Goal: Task Accomplishment & Management: Manage account settings

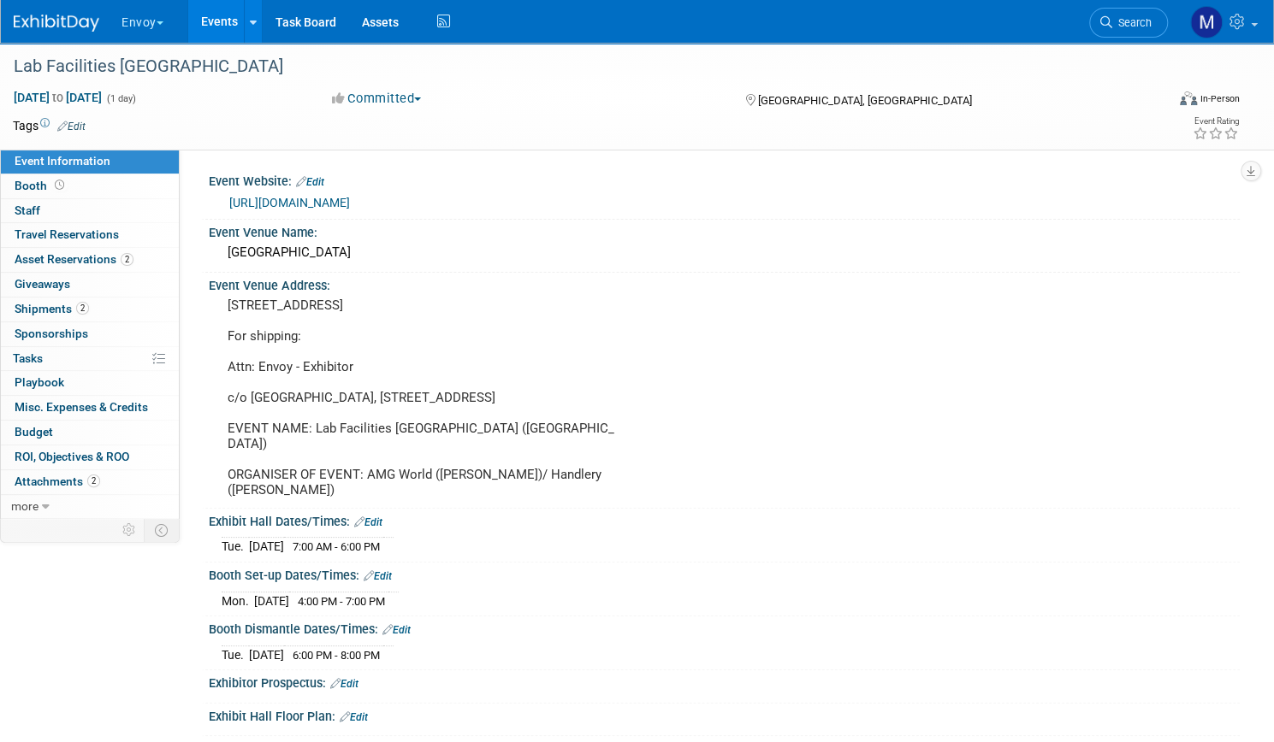
click at [185, 27] on button "Envoy" at bounding box center [152, 19] width 65 height 38
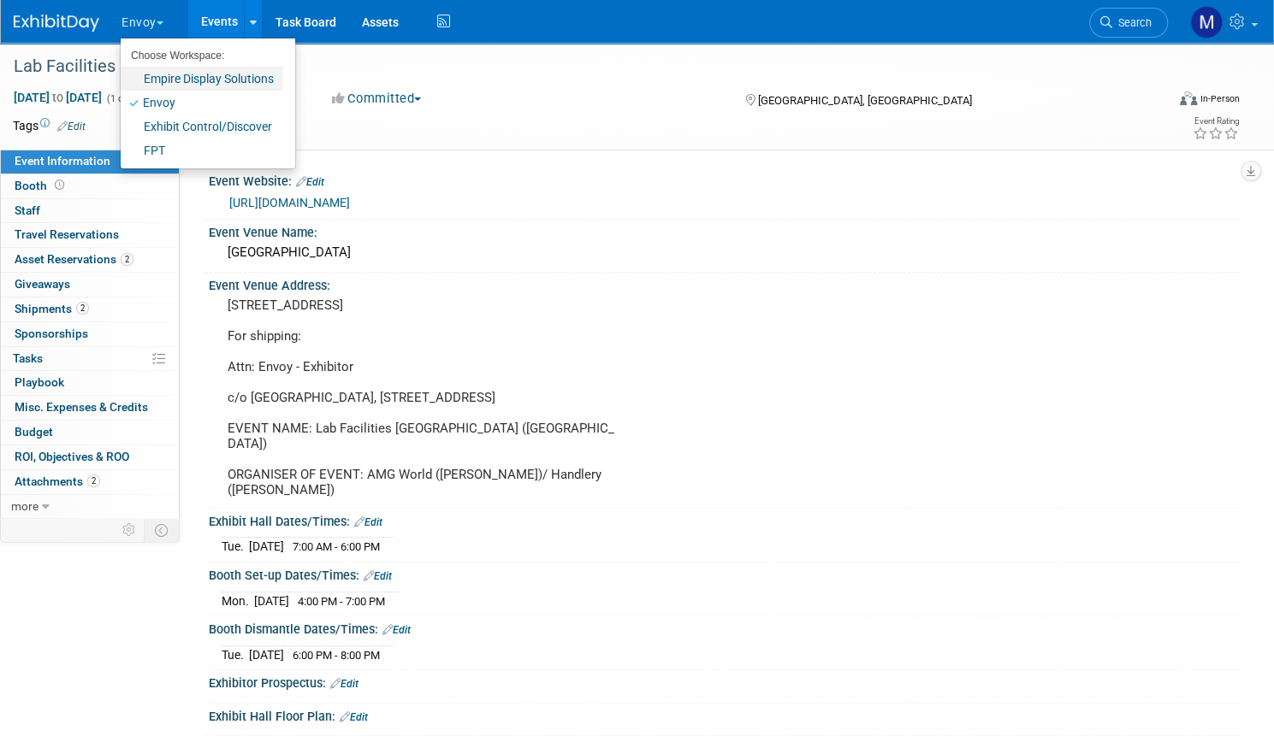
click at [210, 78] on link "Empire Display Solutions" at bounding box center [202, 79] width 162 height 24
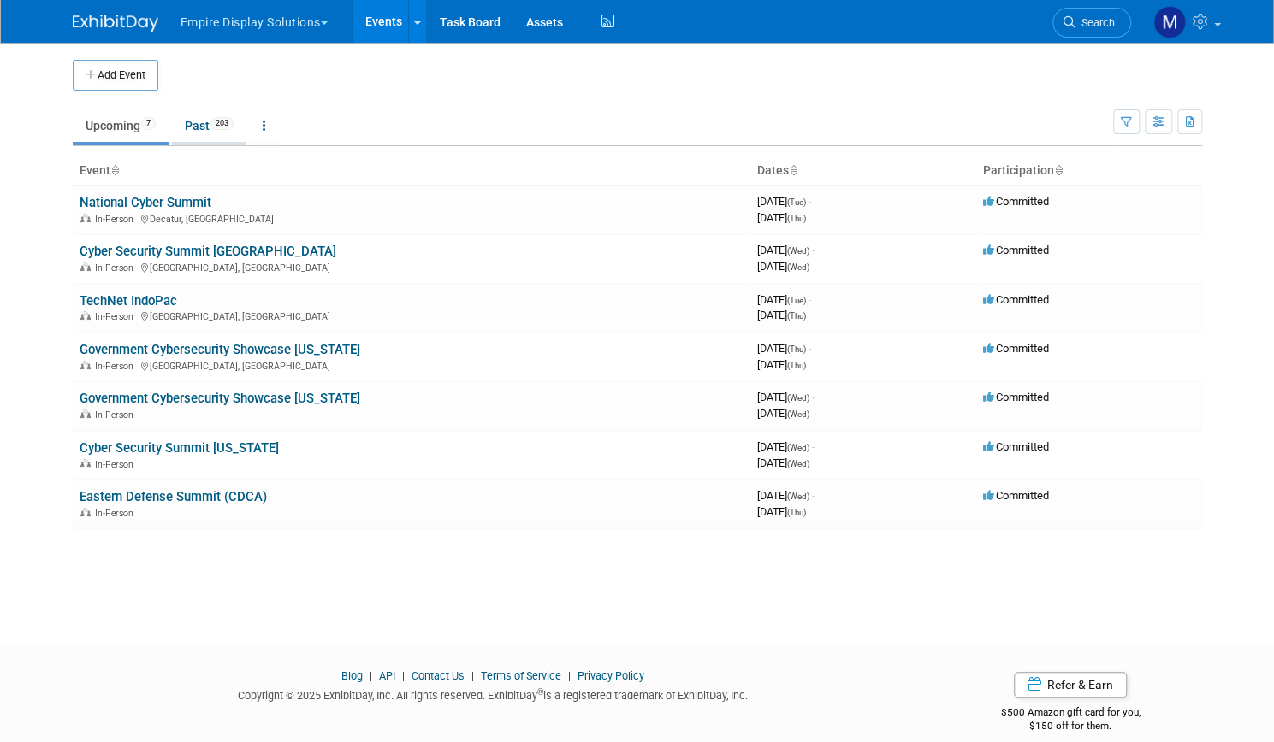
click at [213, 126] on span "203" at bounding box center [221, 123] width 23 height 13
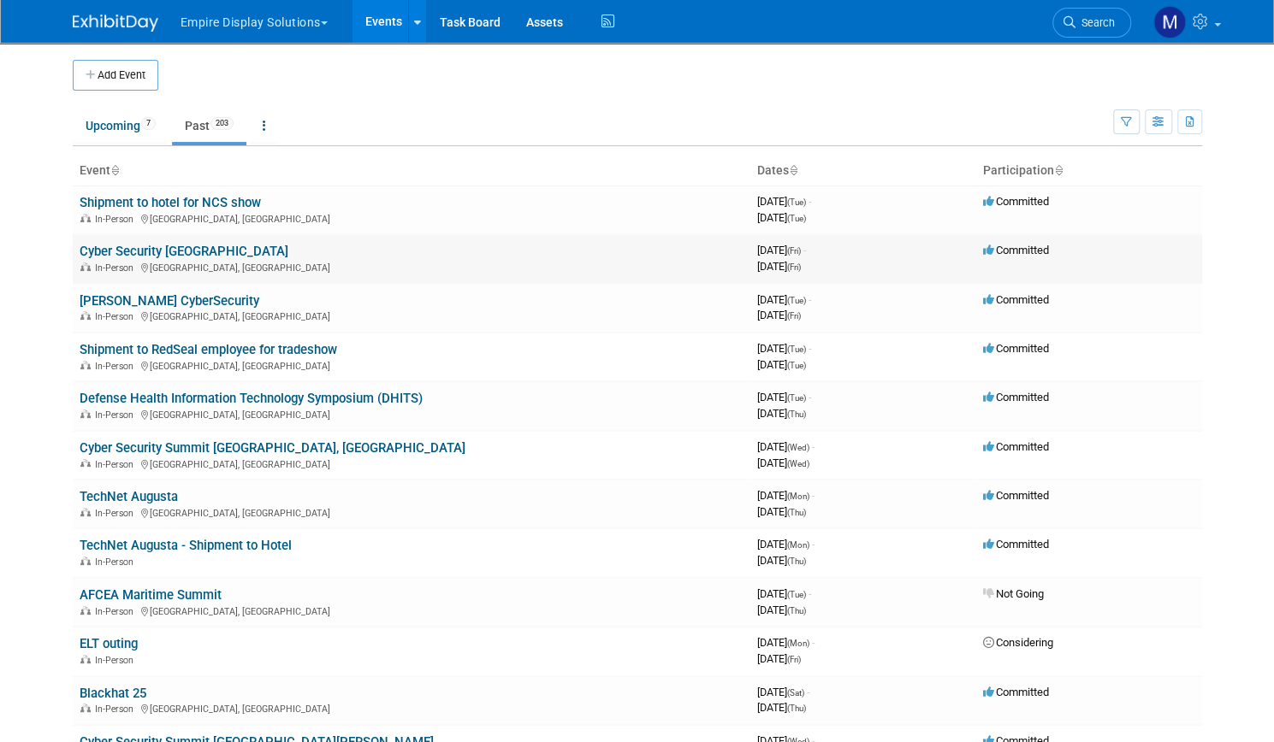
click at [163, 257] on link "Cyber Security [GEOGRAPHIC_DATA]" at bounding box center [184, 251] width 209 height 15
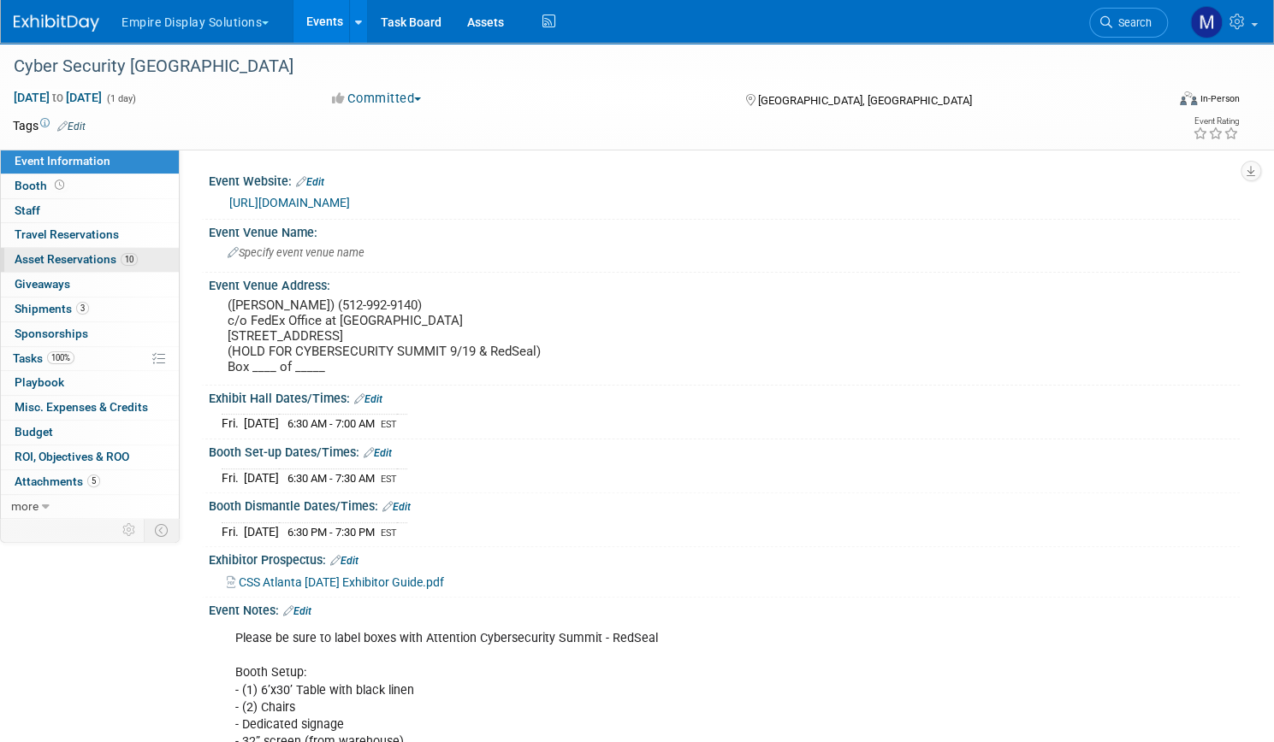
click at [154, 268] on link "10 Asset Reservations 10" at bounding box center [90, 260] width 178 height 24
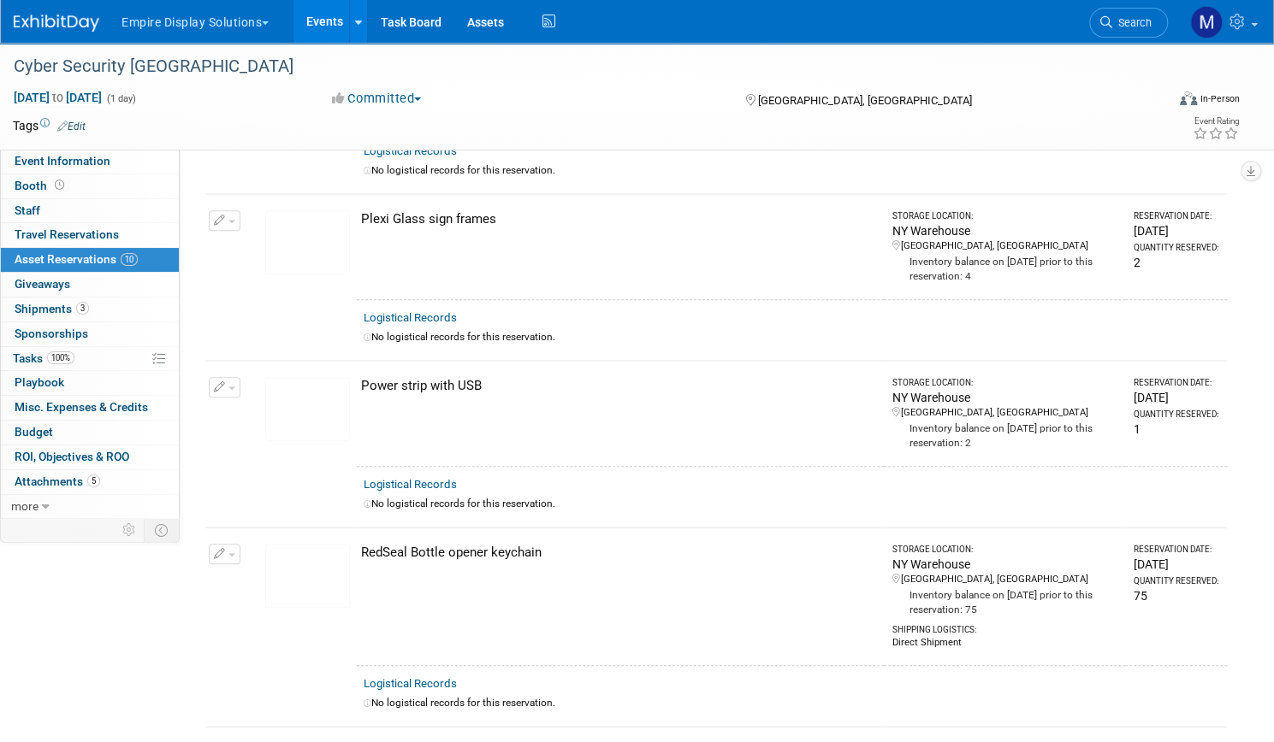
scroll to position [411, 0]
click at [517, 16] on link "Assets" at bounding box center [485, 21] width 62 height 43
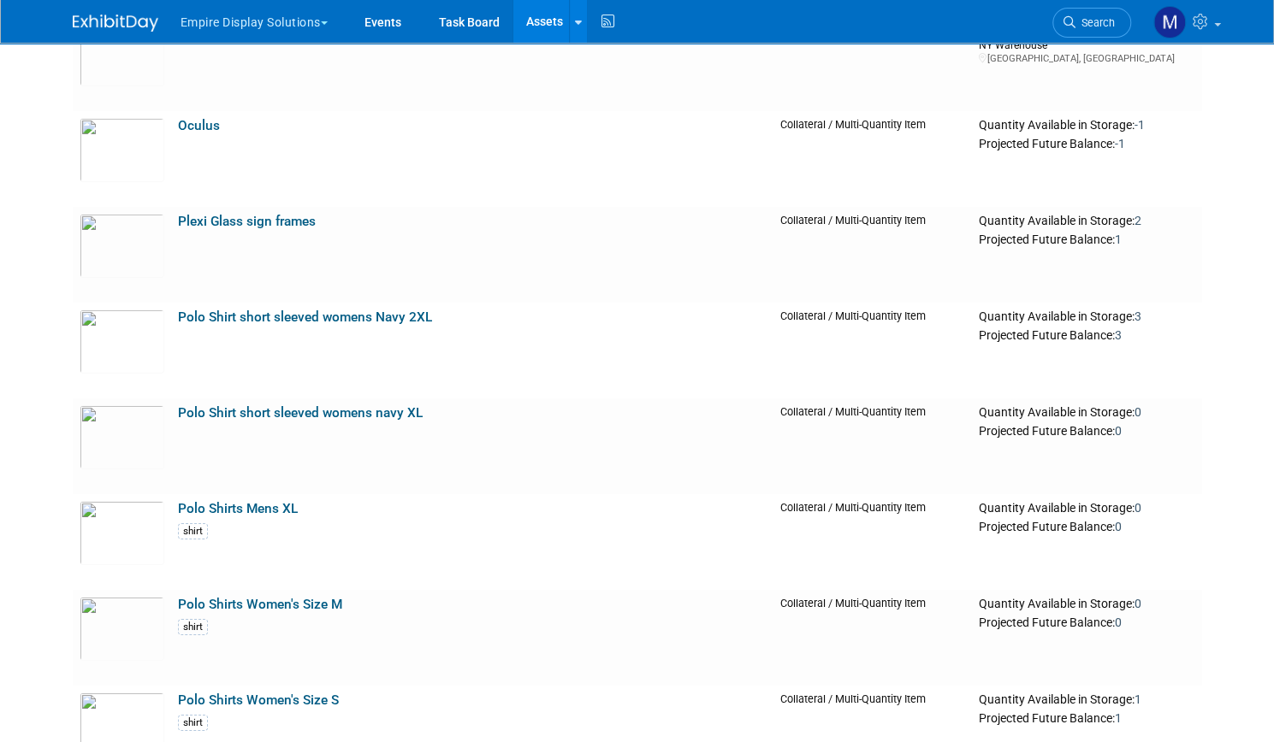
scroll to position [3254, 0]
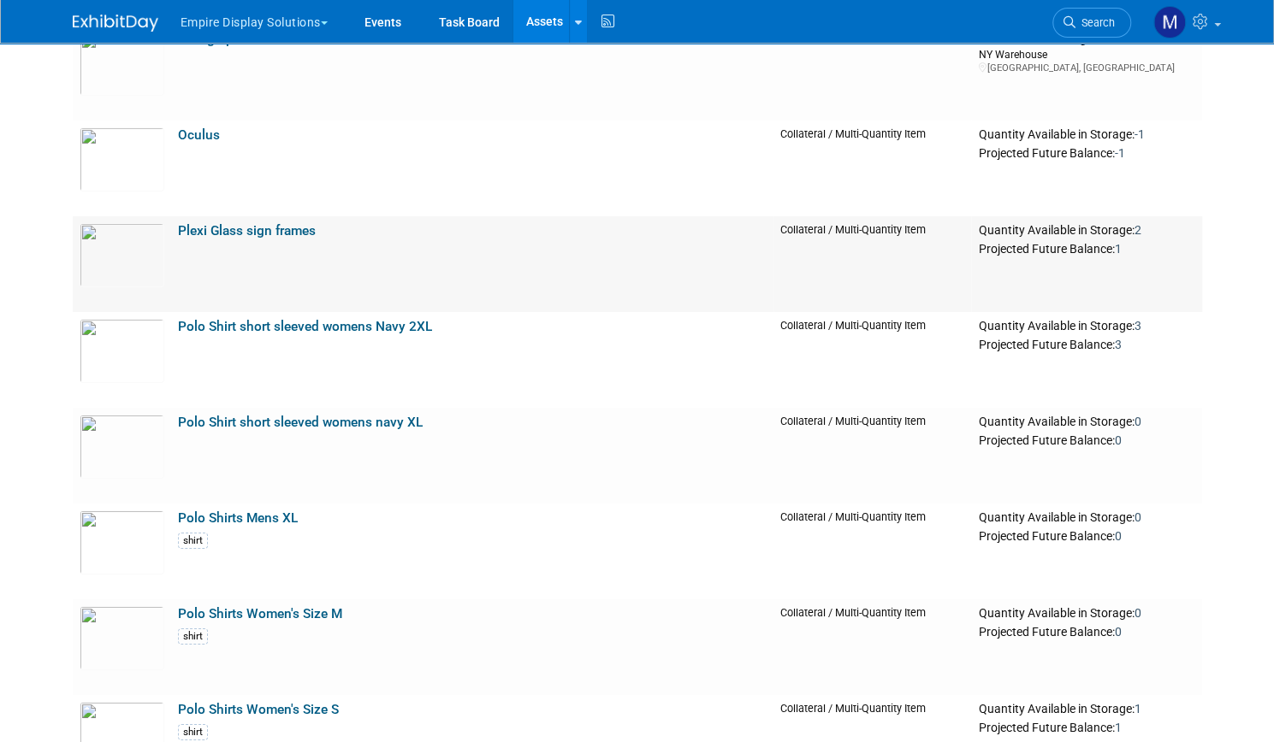
click at [258, 234] on link "Plexi Glass sign frames" at bounding box center [247, 230] width 138 height 15
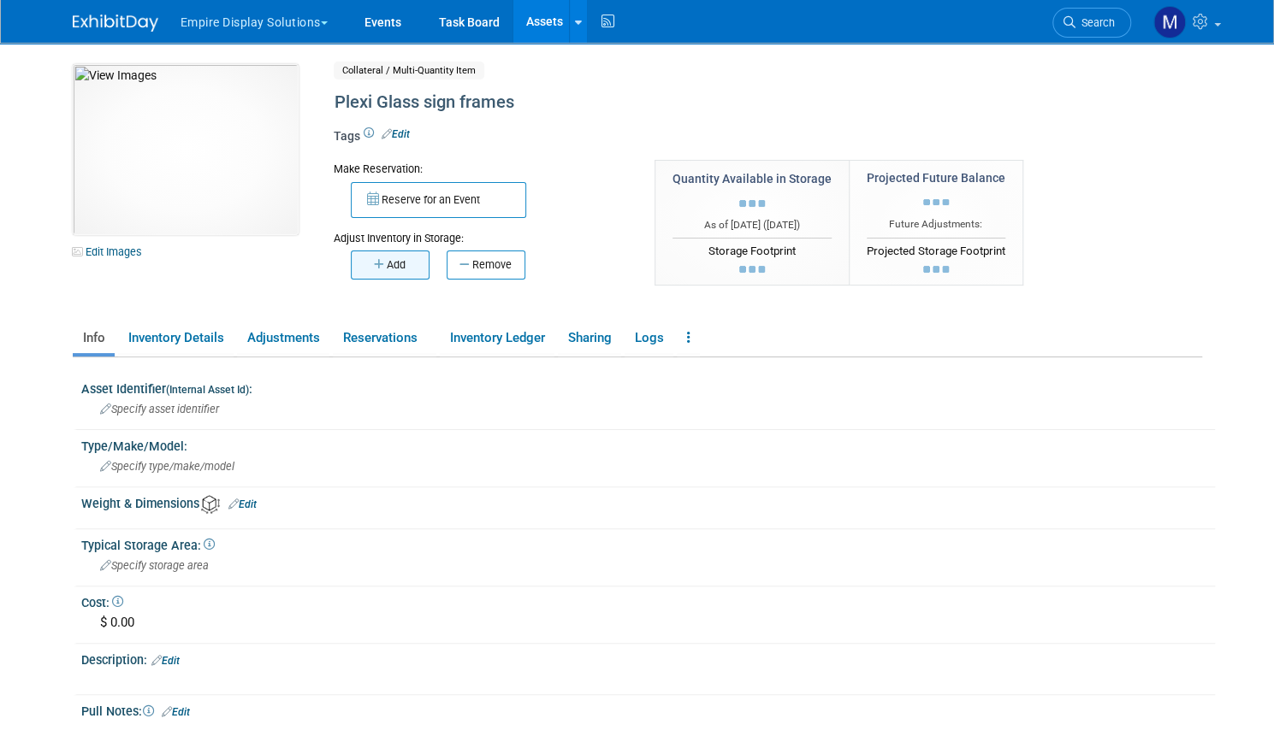
click at [399, 267] on button "Add" at bounding box center [390, 265] width 79 height 29
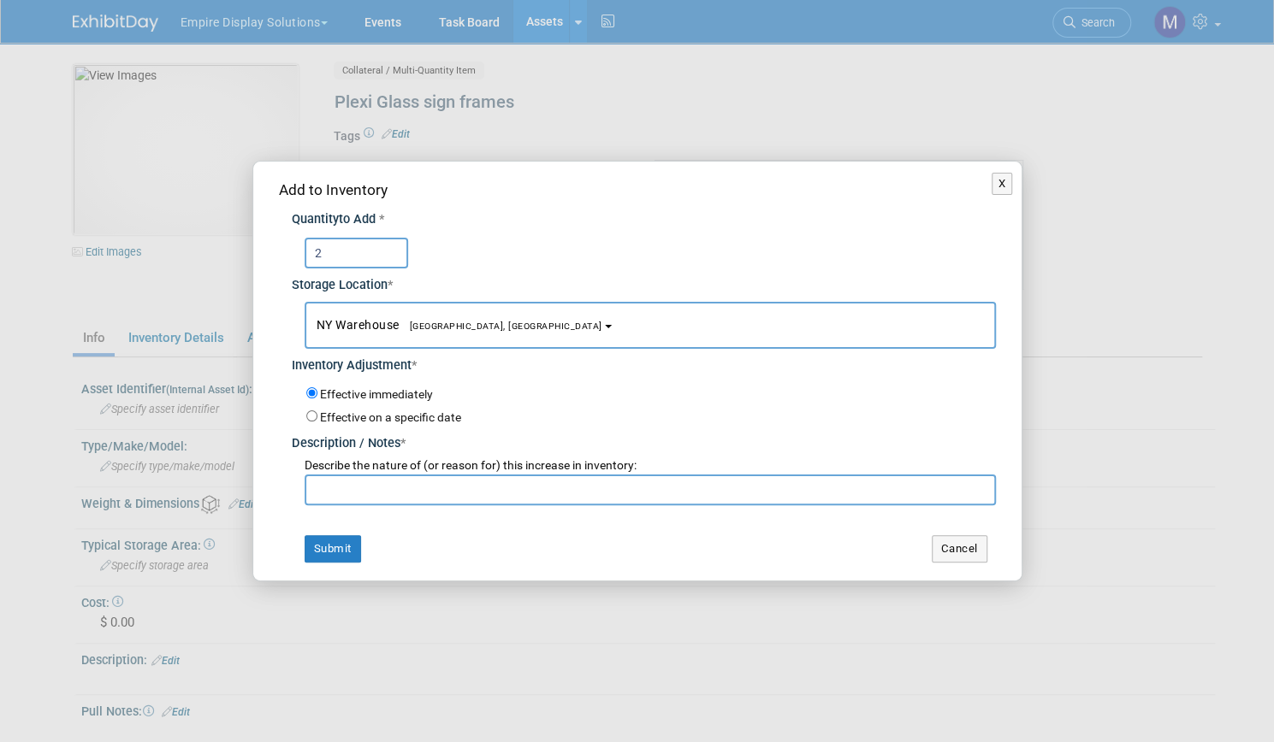
type input "2"
click at [374, 487] on input "text" at bounding box center [650, 490] width 691 height 31
type input "return ATL"
click at [342, 553] on button "Submit" at bounding box center [333, 548] width 56 height 27
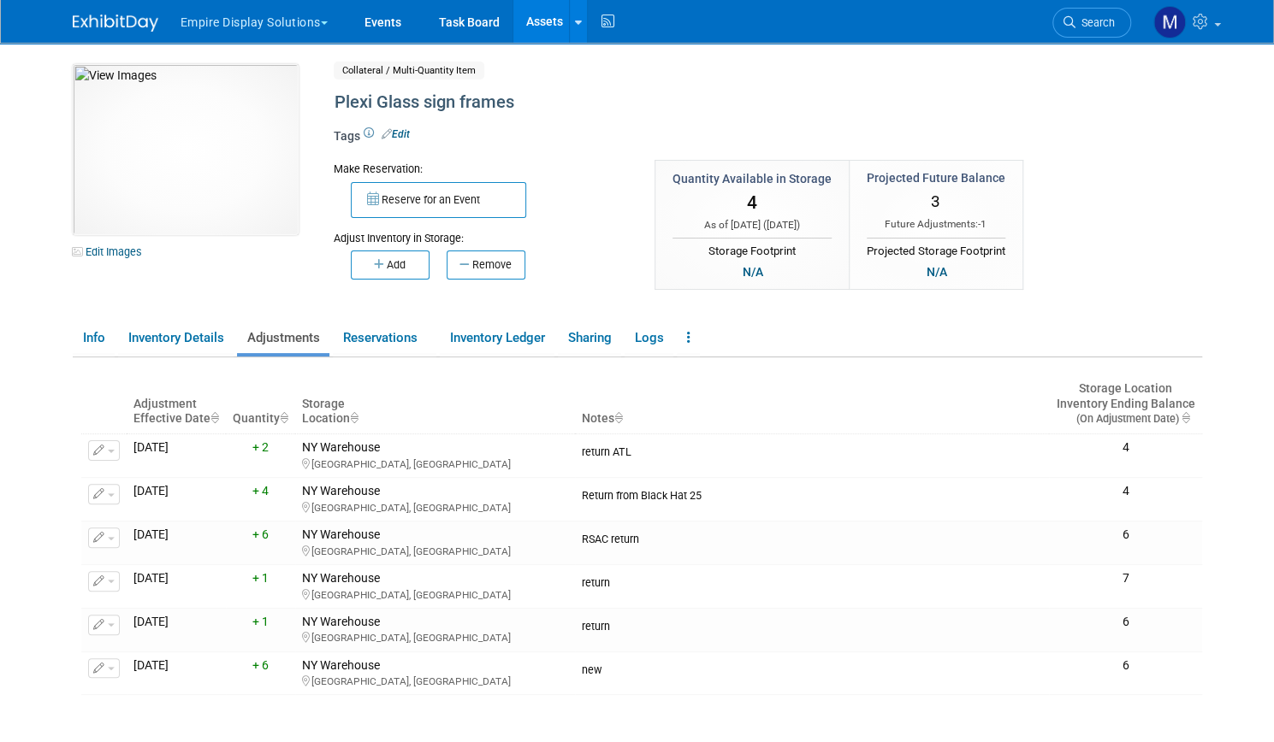
click at [526, 19] on link "Assets" at bounding box center [544, 21] width 62 height 43
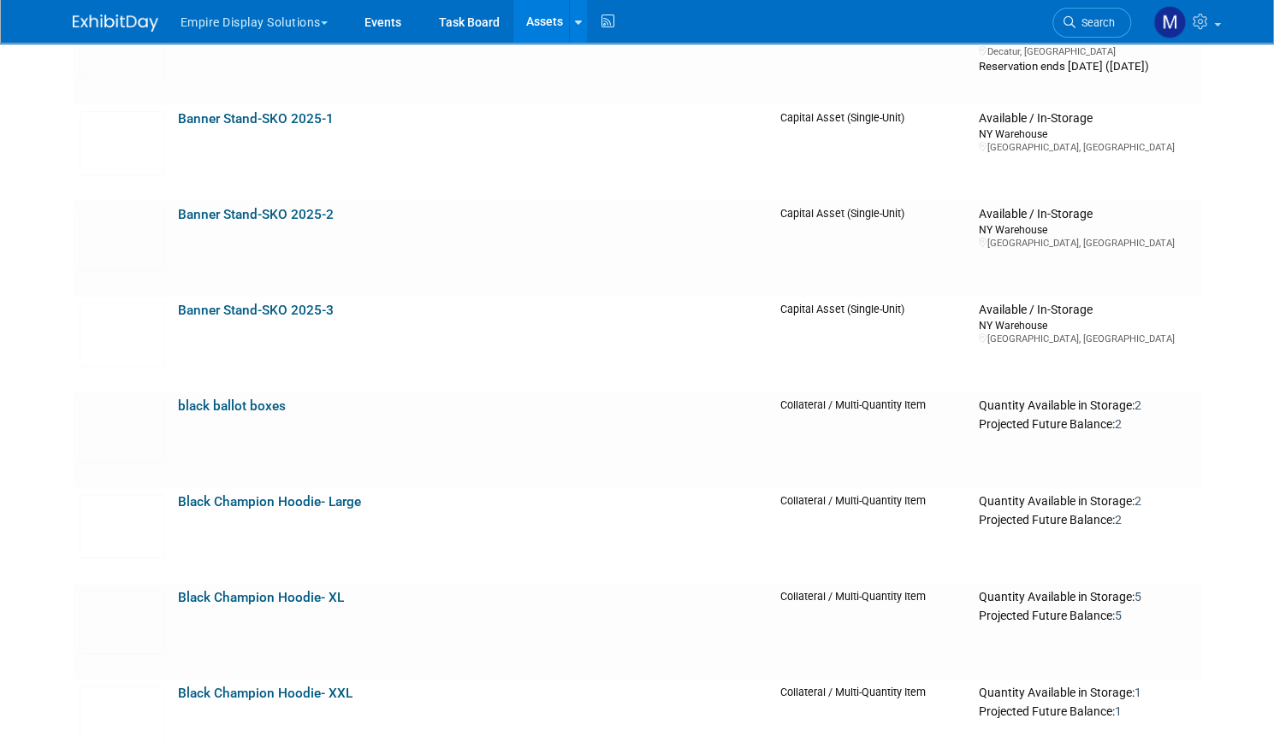
scroll to position [538, 0]
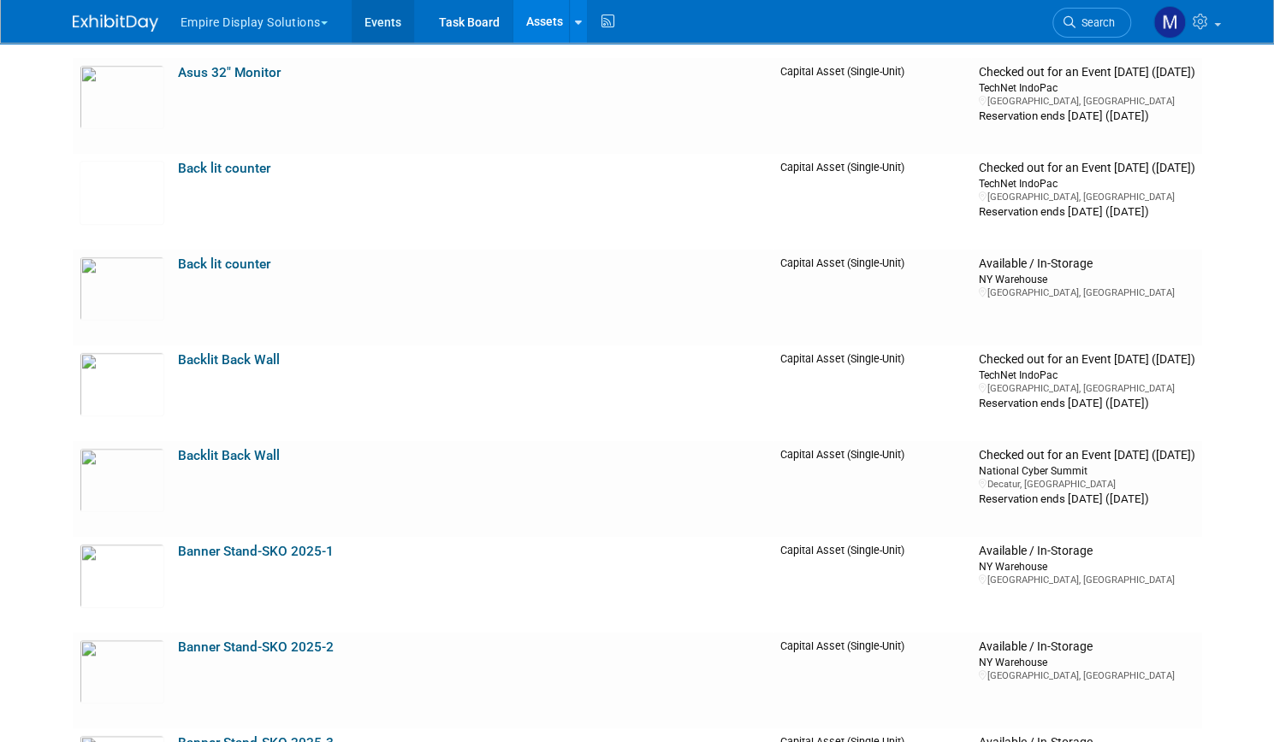
click at [373, 22] on link "Events" at bounding box center [383, 21] width 62 height 43
